Goal: Task Accomplishment & Management: Manage account settings

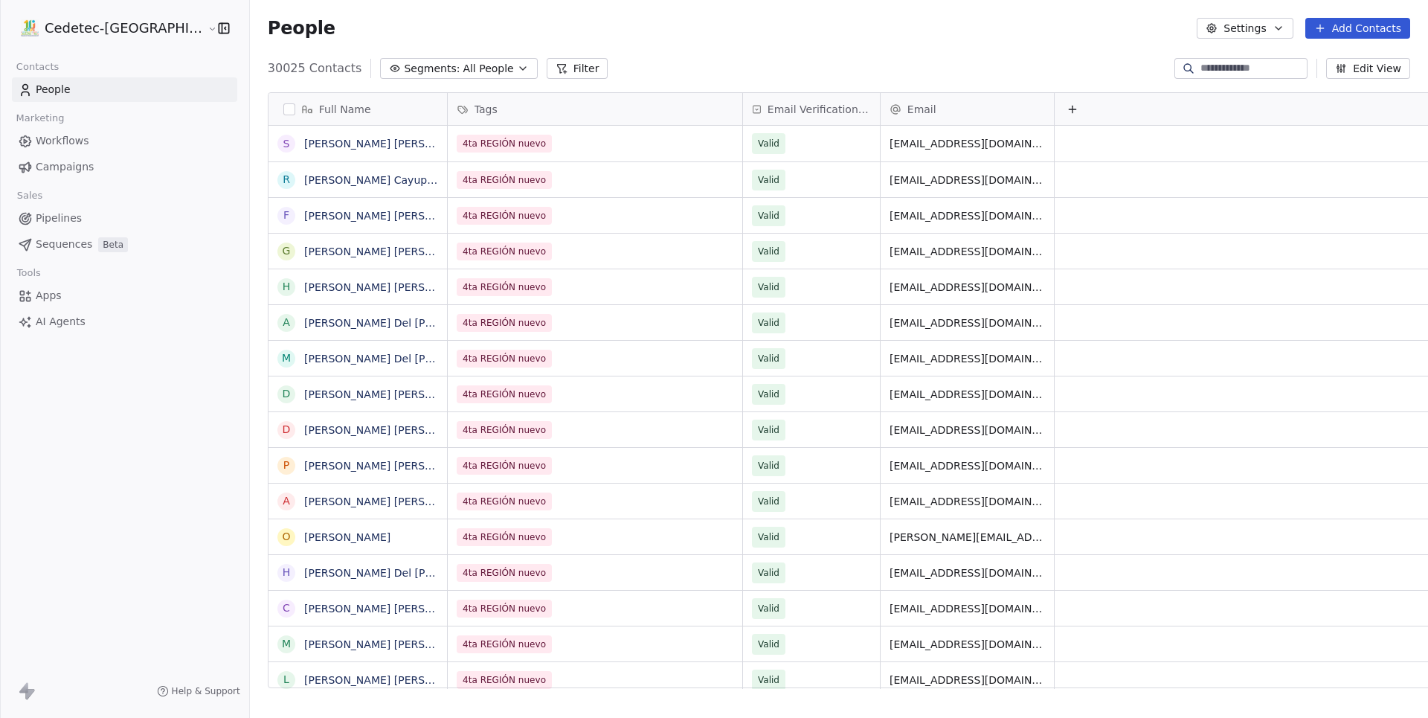
scroll to position [632, 1227]
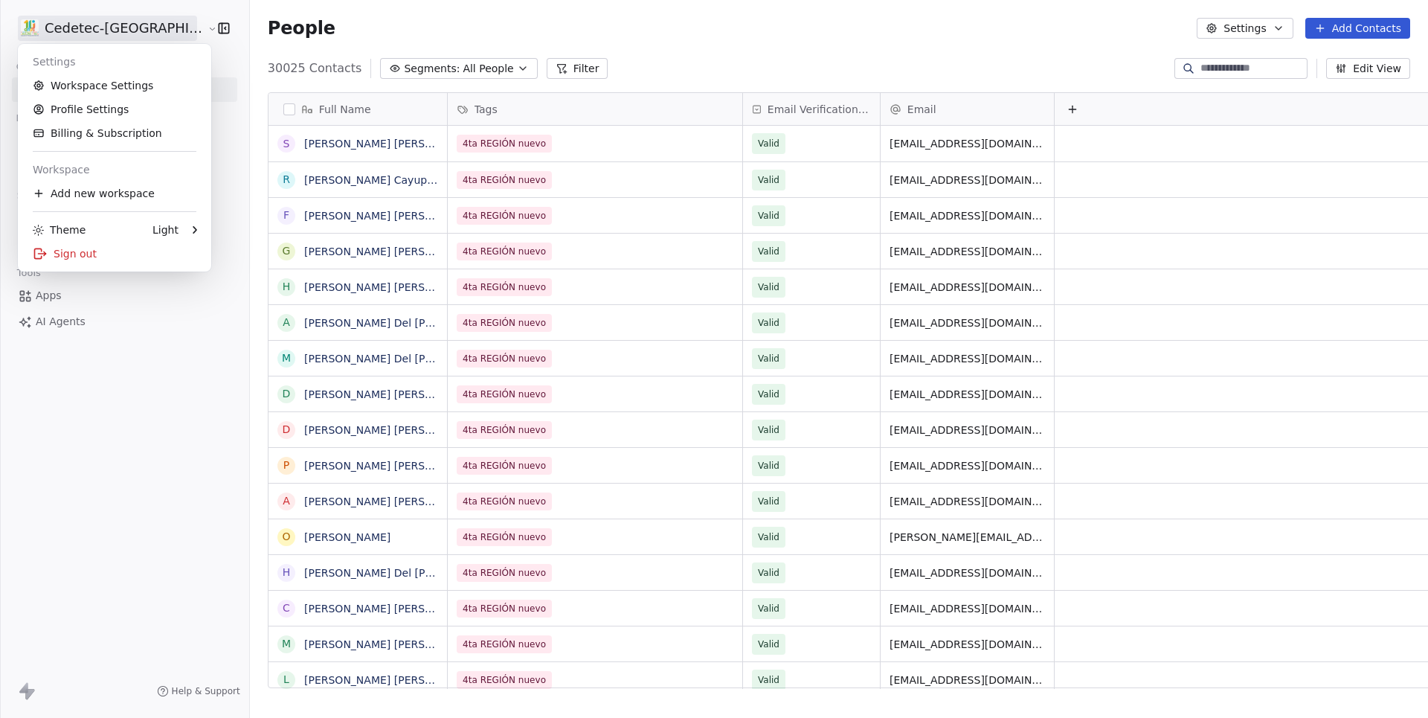
click at [88, 36] on html "Cedetec-[GEOGRAPHIC_DATA] Contacts People Marketing Workflows Campaigns Sales P…" at bounding box center [714, 359] width 1428 height 718
click at [104, 93] on link "Workspace Settings" at bounding box center [115, 86] width 182 height 24
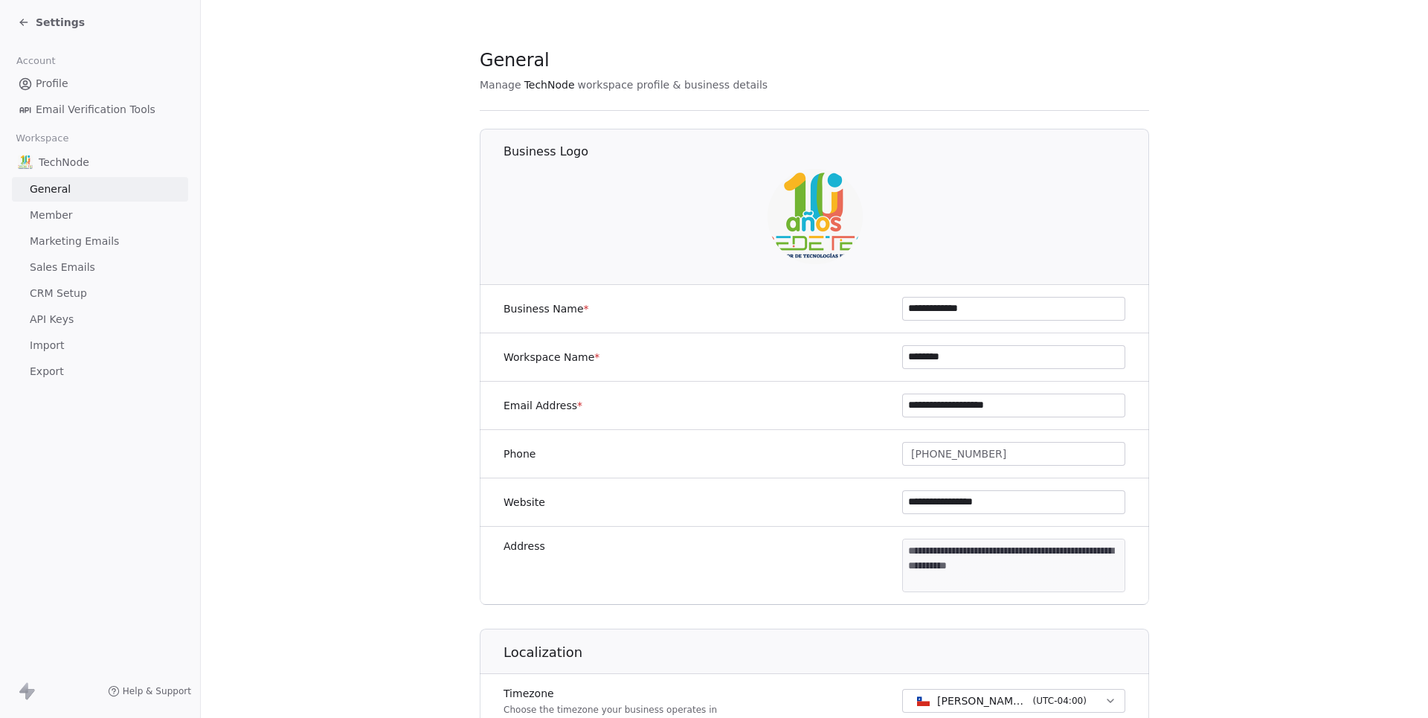
click at [58, 220] on link "Member" at bounding box center [100, 215] width 176 height 25
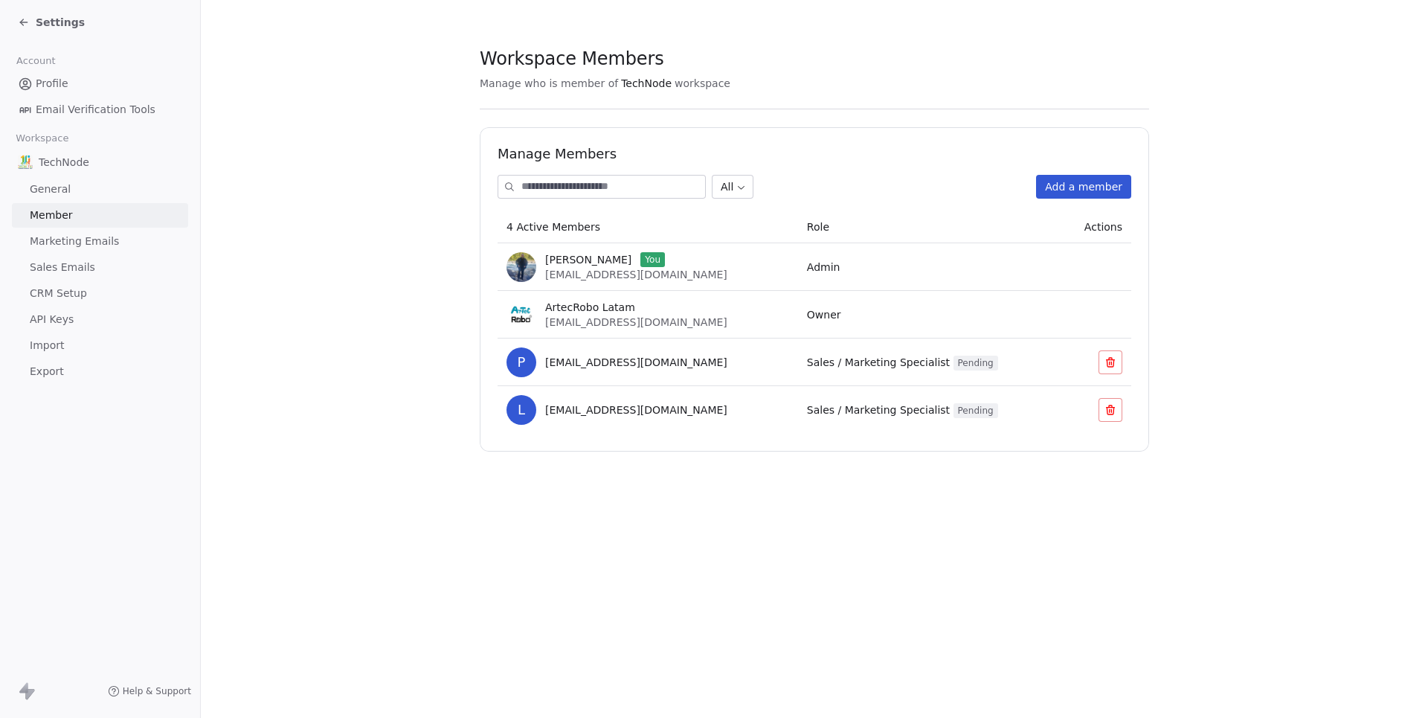
click at [46, 22] on span "Settings" at bounding box center [60, 22] width 49 height 15
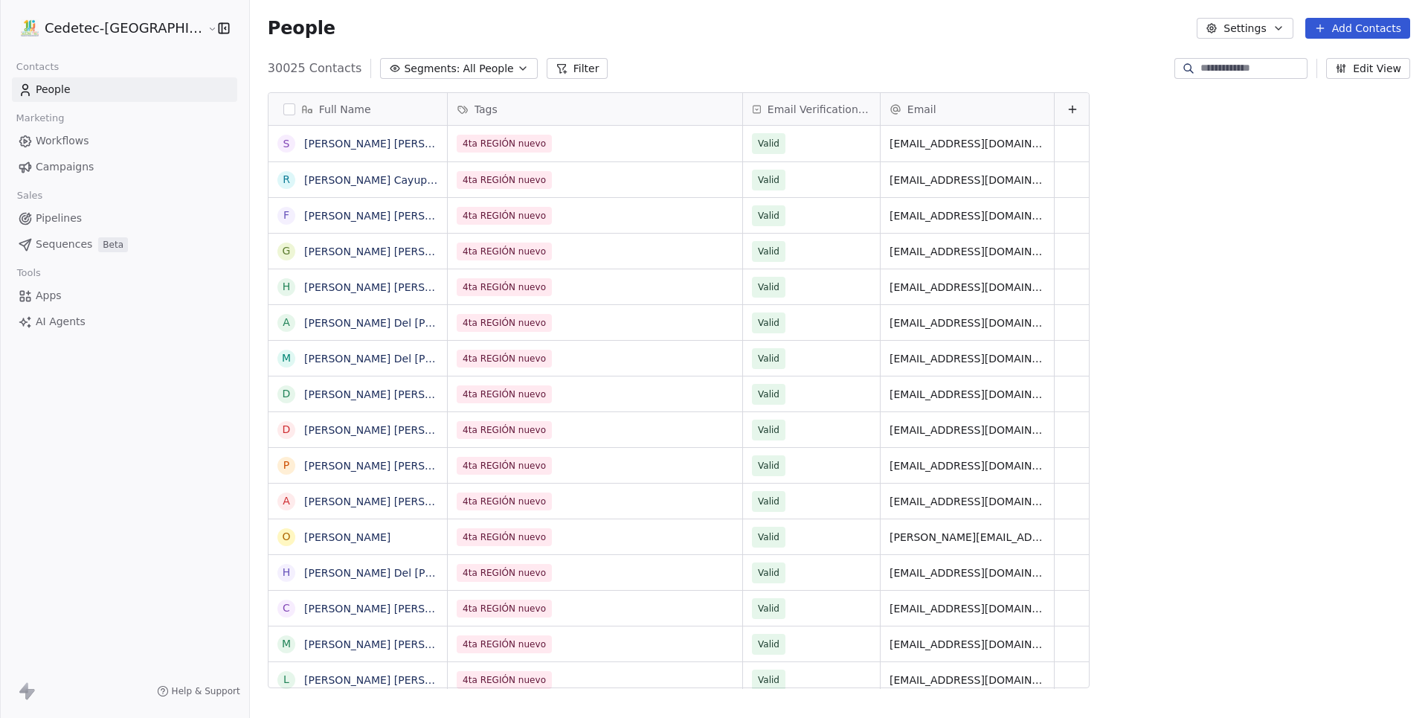
scroll to position [1, 1]
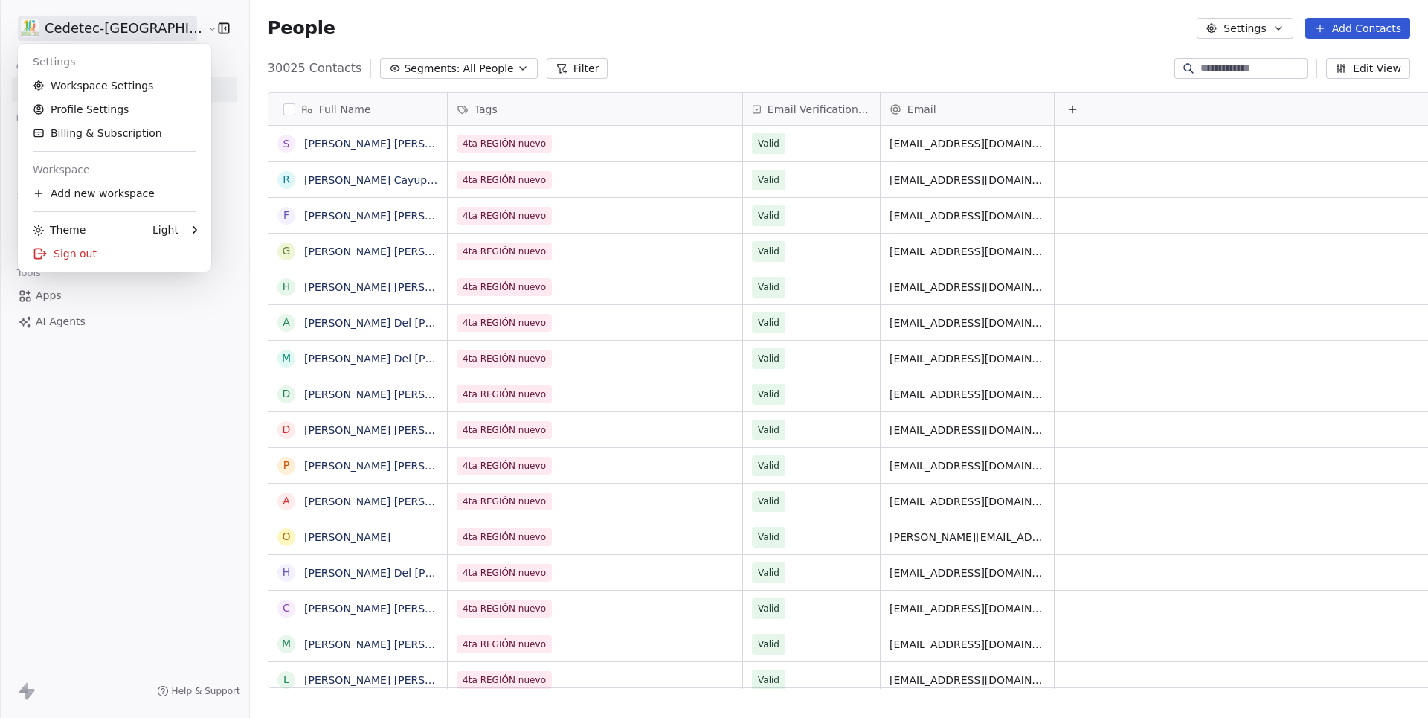
click at [113, 31] on html "Cedetec-[GEOGRAPHIC_DATA] Contacts People Marketing Workflows Campaigns Sales P…" at bounding box center [714, 359] width 1428 height 718
click at [82, 254] on div "Sign out" at bounding box center [115, 254] width 182 height 24
